Goal: Task Accomplishment & Management: Manage account settings

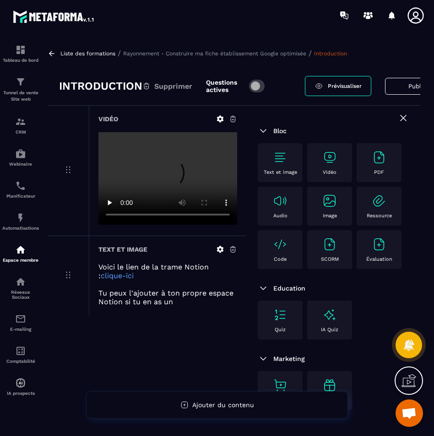
click at [417, 13] on icon at bounding box center [416, 15] width 18 height 18
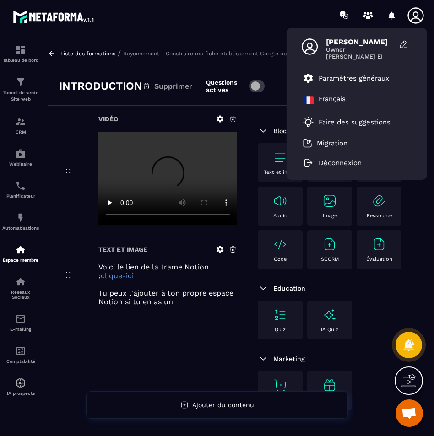
click at [342, 50] on span "Owner" at bounding box center [360, 49] width 69 height 7
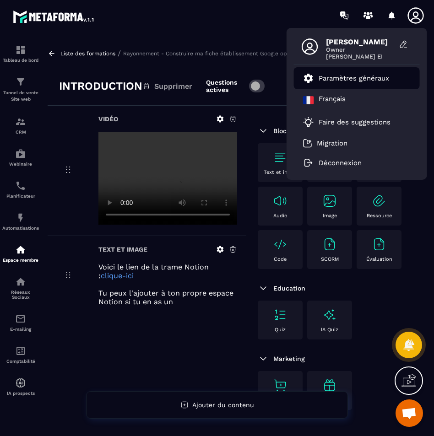
click at [347, 82] on p "Paramètres généraux" at bounding box center [354, 78] width 71 height 8
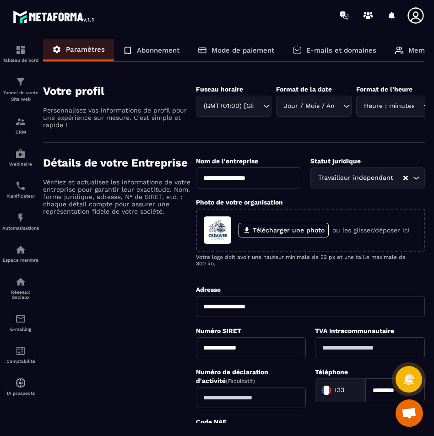
click at [161, 54] on p "Abonnement" at bounding box center [158, 50] width 43 height 8
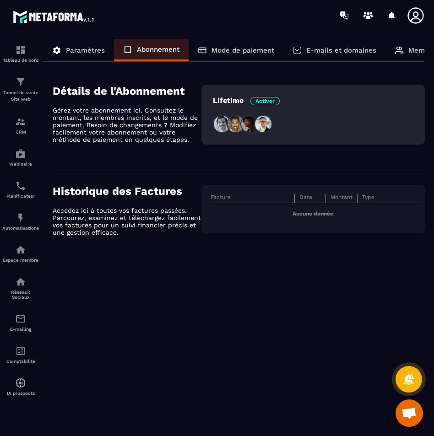
click at [220, 51] on p "Mode de paiement" at bounding box center [243, 50] width 63 height 8
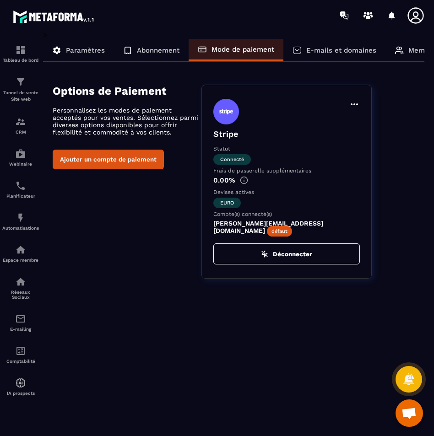
click at [316, 49] on p "E-mails et domaines" at bounding box center [341, 50] width 70 height 8
